Goal: Task Accomplishment & Management: Use online tool/utility

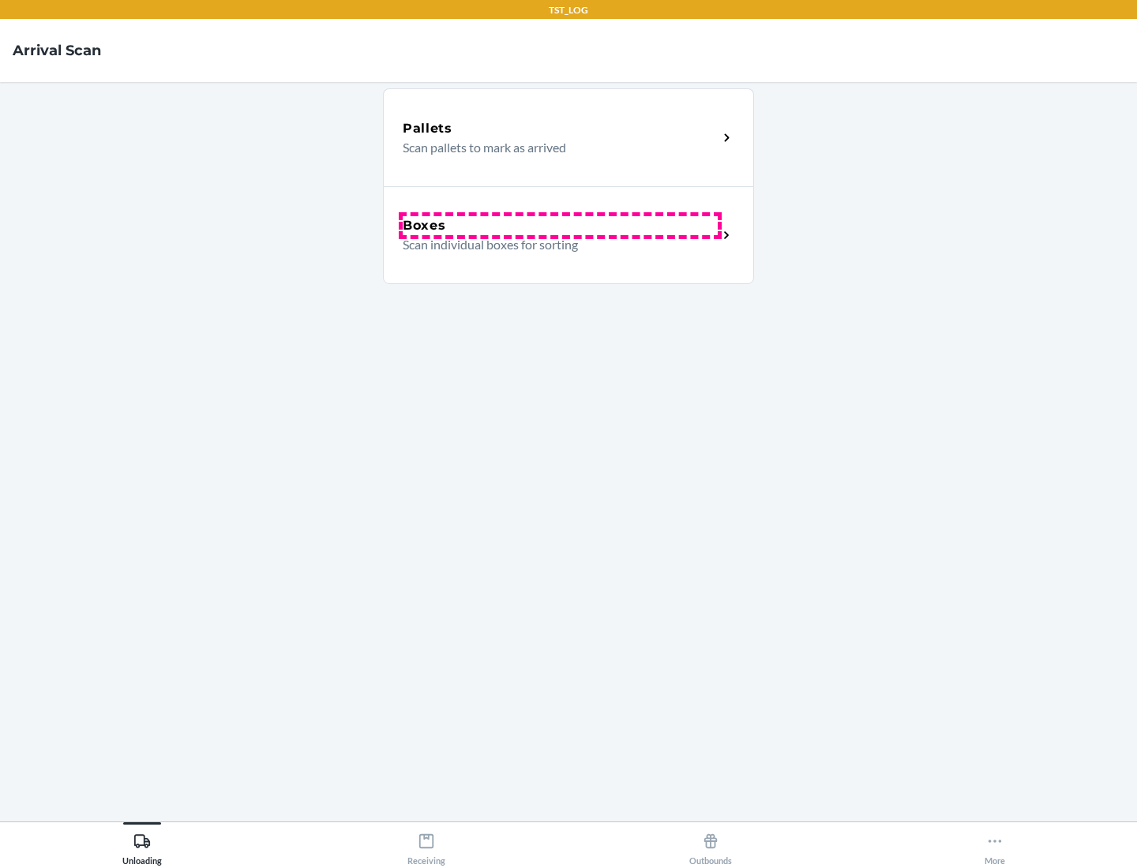
click at [560, 226] on div "Boxes" at bounding box center [560, 225] width 315 height 19
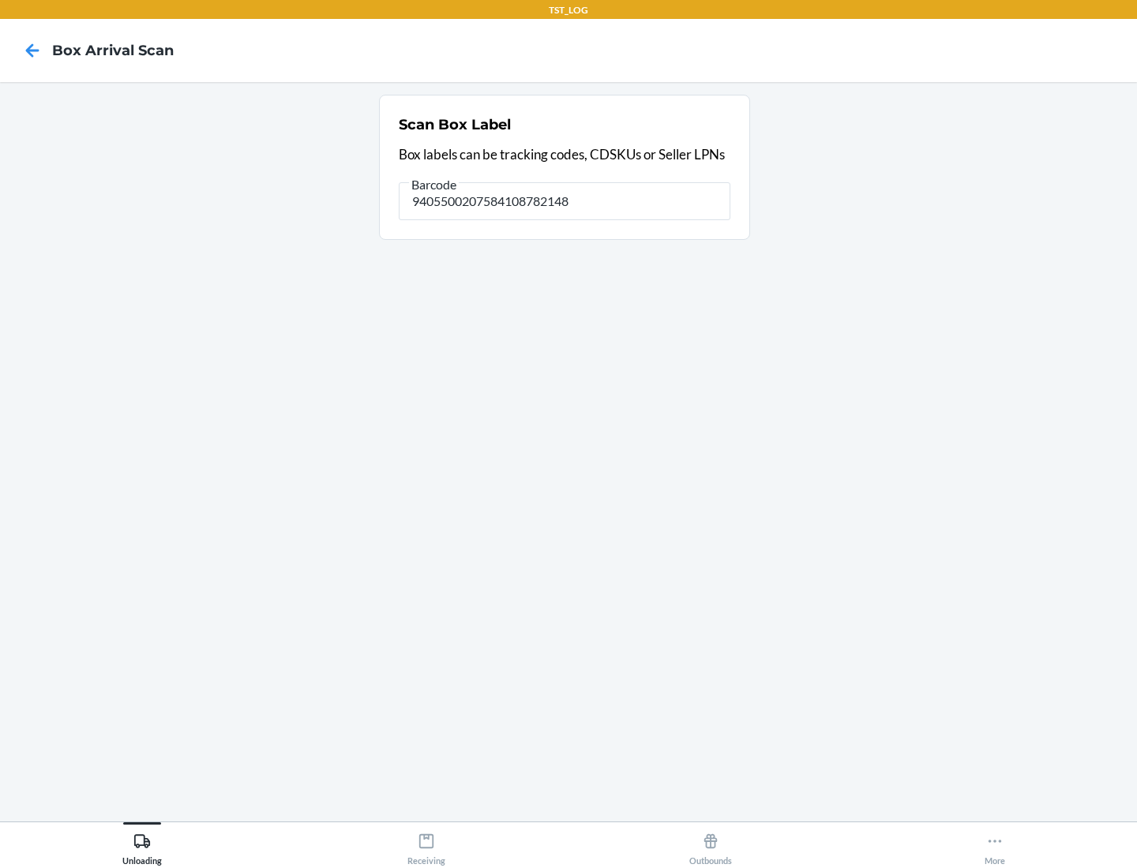
type input "9405500207584108782148"
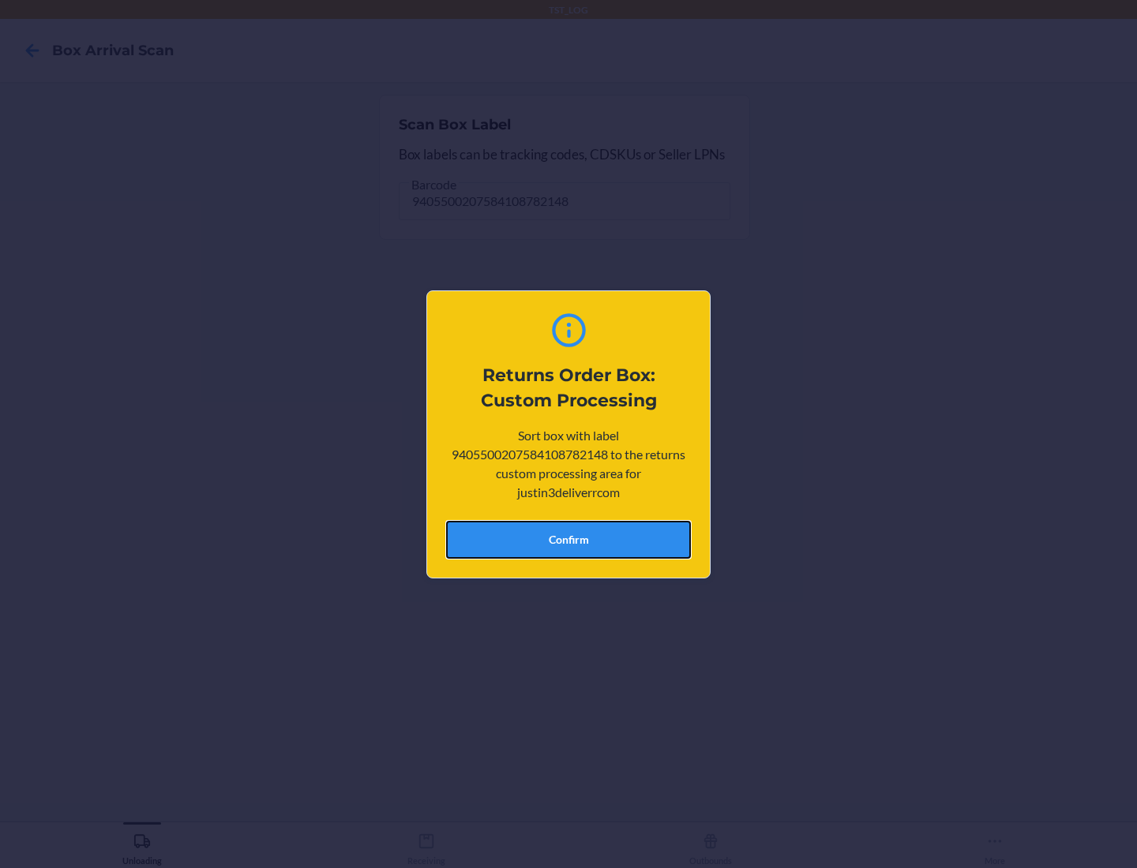
click at [568, 539] on button "Confirm" at bounding box center [568, 540] width 245 height 38
